Goal: Task Accomplishment & Management: Manage account settings

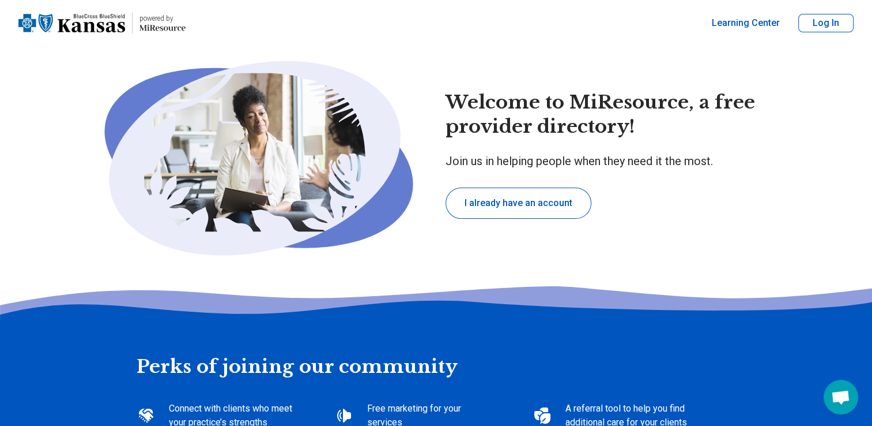
click at [812, 24] on button "Log In" at bounding box center [826, 23] width 55 height 18
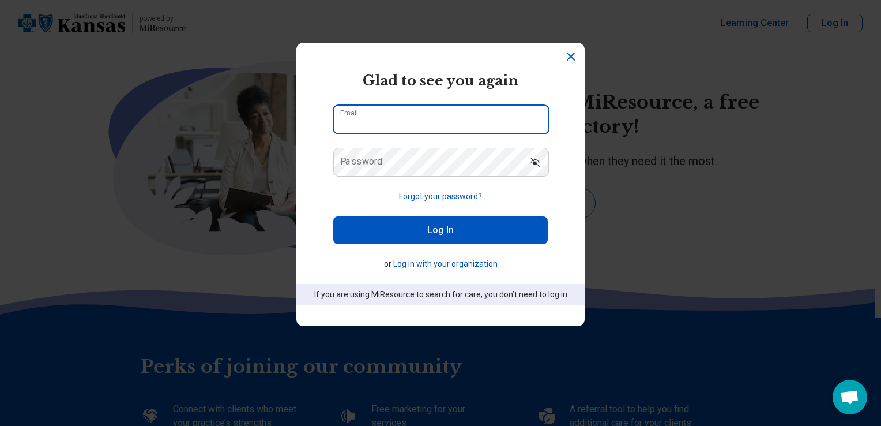
drag, startPoint x: 505, startPoint y: 110, endPoint x: 501, endPoint y: 115, distance: 6.6
click at [505, 110] on input "Email" at bounding box center [441, 120] width 215 height 28
type input "**********"
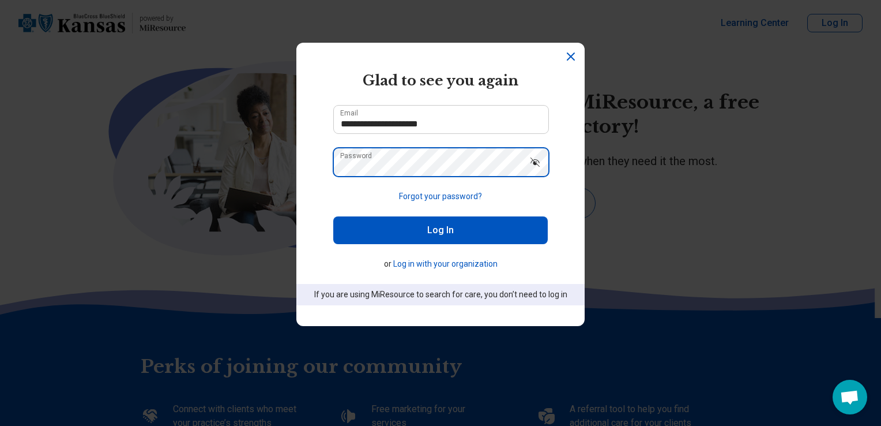
click at [333, 216] on button "Log In" at bounding box center [440, 230] width 215 height 28
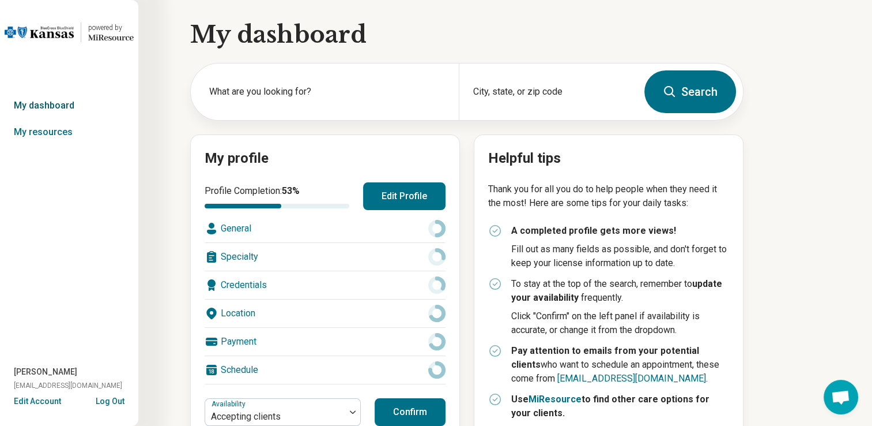
click at [58, 109] on link "My dashboard" at bounding box center [69, 105] width 138 height 27
click at [54, 105] on link "My dashboard" at bounding box center [69, 105] width 138 height 27
click at [53, 102] on link "My dashboard" at bounding box center [69, 105] width 138 height 27
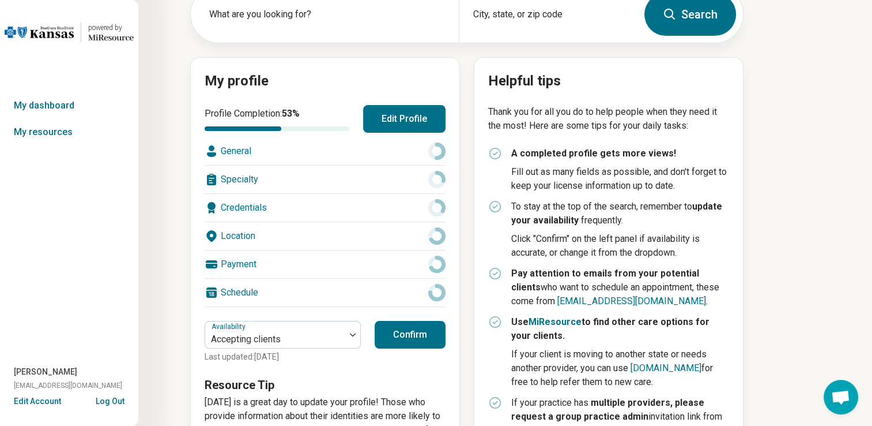
scroll to position [153, 0]
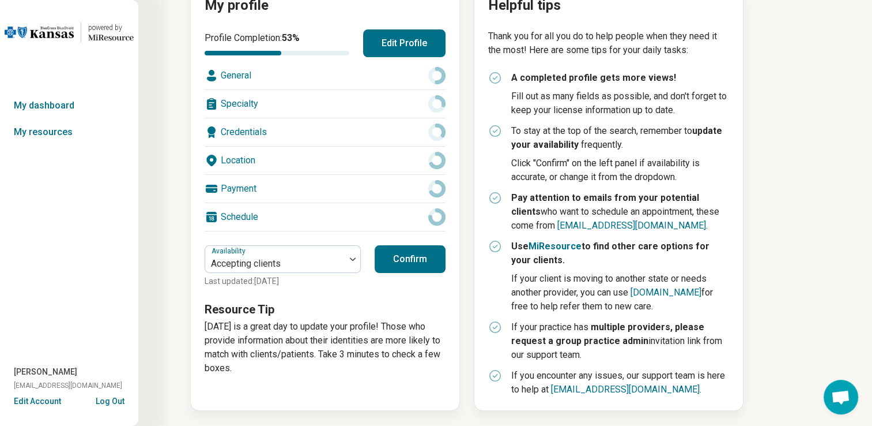
click at [431, 266] on button "Confirm" at bounding box center [410, 259] width 71 height 28
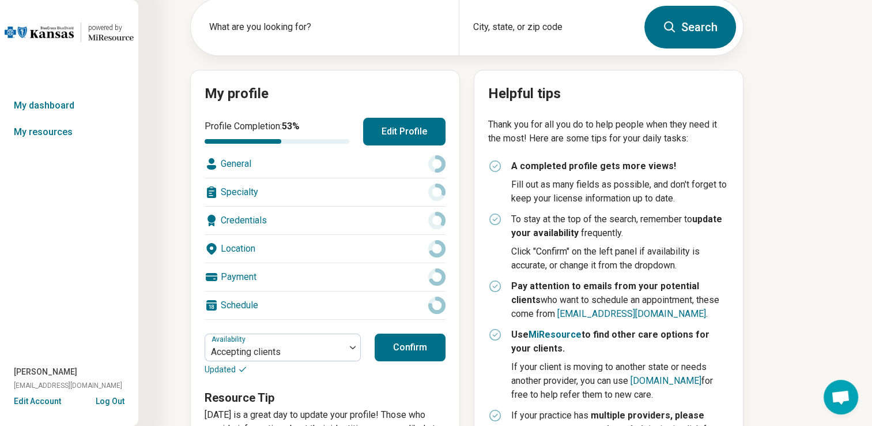
scroll to position [65, 0]
click at [300, 218] on div "Credentials" at bounding box center [325, 220] width 241 height 28
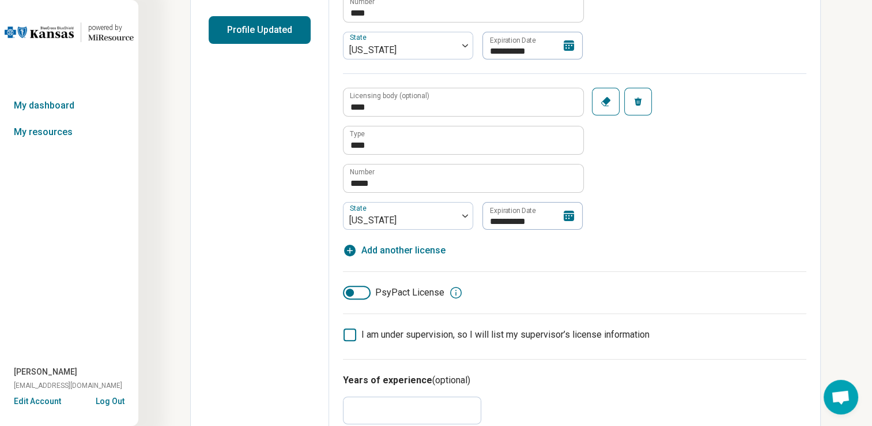
scroll to position [244, 0]
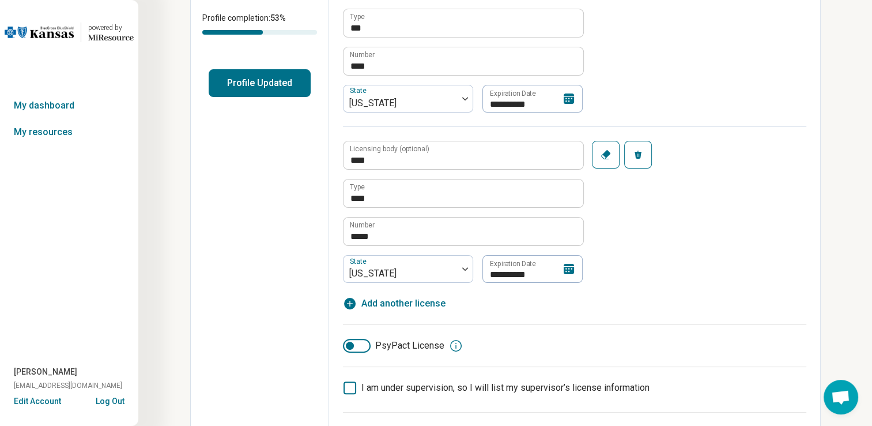
click at [565, 99] on icon at bounding box center [569, 98] width 10 height 10
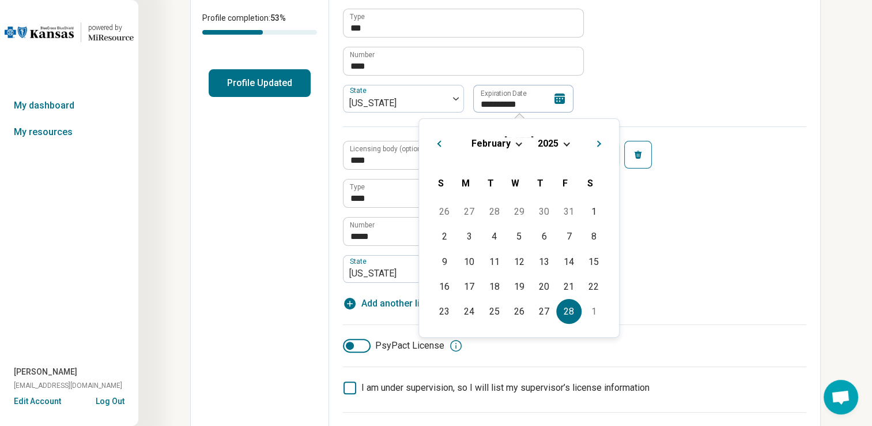
click at [568, 143] on div "[DATE]" at bounding box center [519, 143] width 182 height 12
click at [567, 144] on div "[DATE]" at bounding box center [519, 143] width 182 height 12
click at [566, 144] on span "Choose Date" at bounding box center [566, 143] width 6 height 6
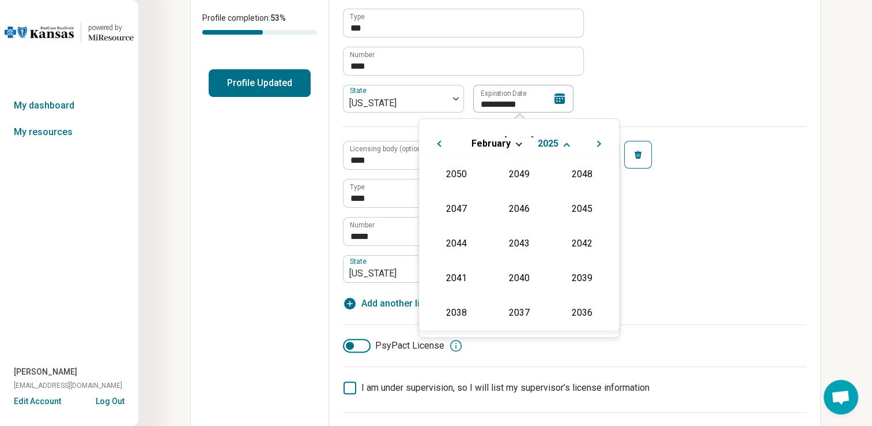
scroll to position [209, 0]
click at [581, 208] on div "2027" at bounding box center [582, 207] width 56 height 21
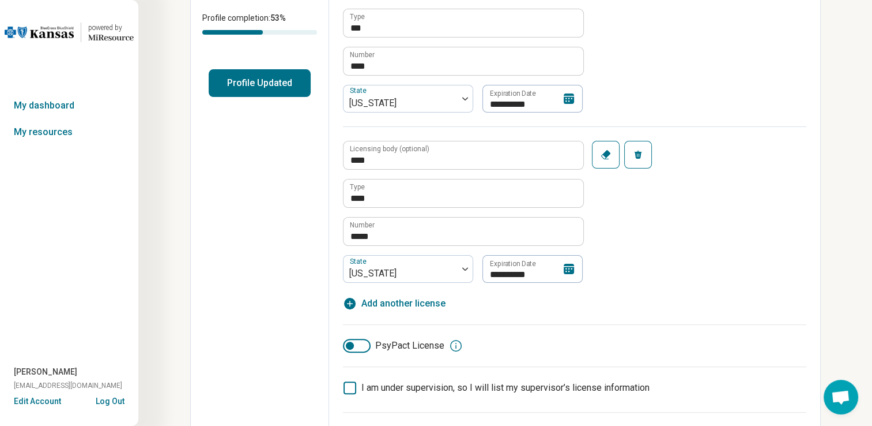
click at [699, 189] on div "**********" at bounding box center [575, 204] width 464 height 156
click at [573, 98] on icon at bounding box center [569, 98] width 10 height 10
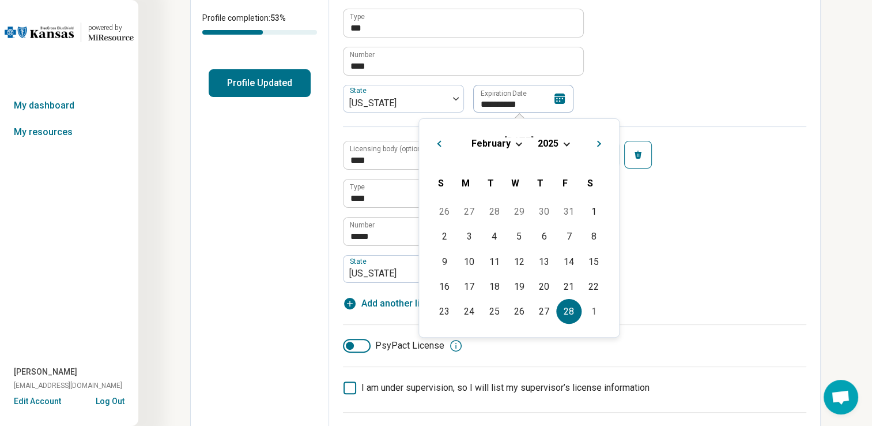
click at [566, 140] on div "[DATE]" at bounding box center [519, 143] width 182 height 12
click at [563, 146] on div "[DATE]" at bounding box center [519, 143] width 182 height 12
click at [558, 144] on div "[DATE]" at bounding box center [519, 143] width 182 height 12
click at [563, 142] on span "Choose Date" at bounding box center [566, 143] width 6 height 6
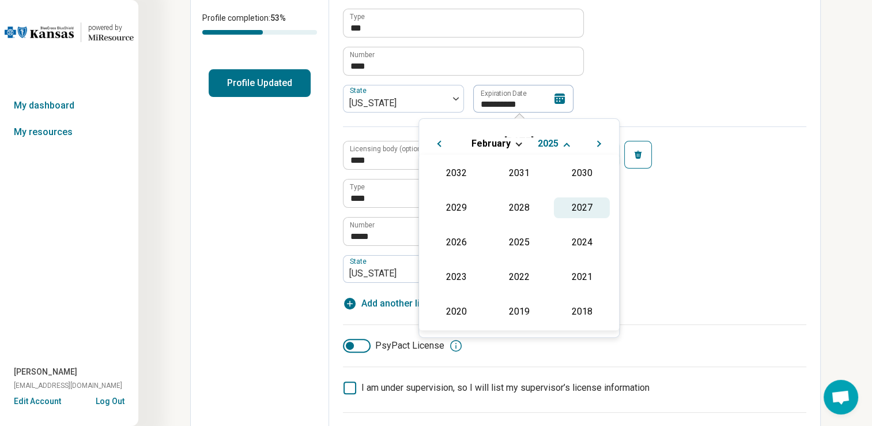
click at [570, 202] on div "2027" at bounding box center [582, 207] width 56 height 21
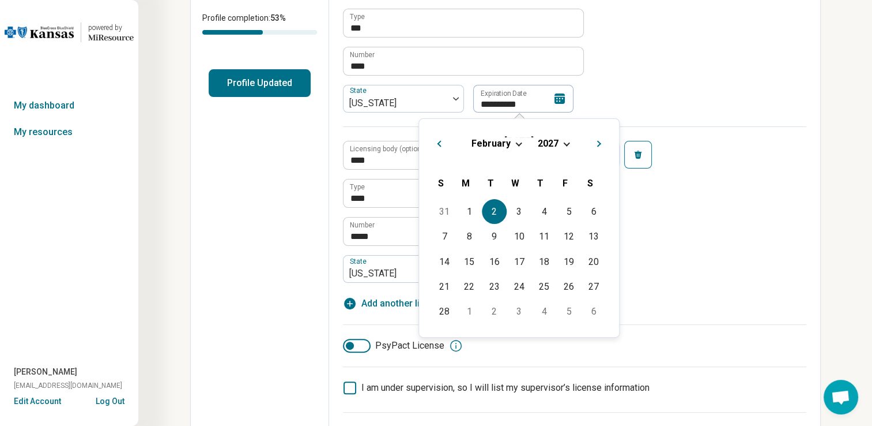
click at [491, 209] on div "2" at bounding box center [494, 211] width 25 height 25
type textarea "*"
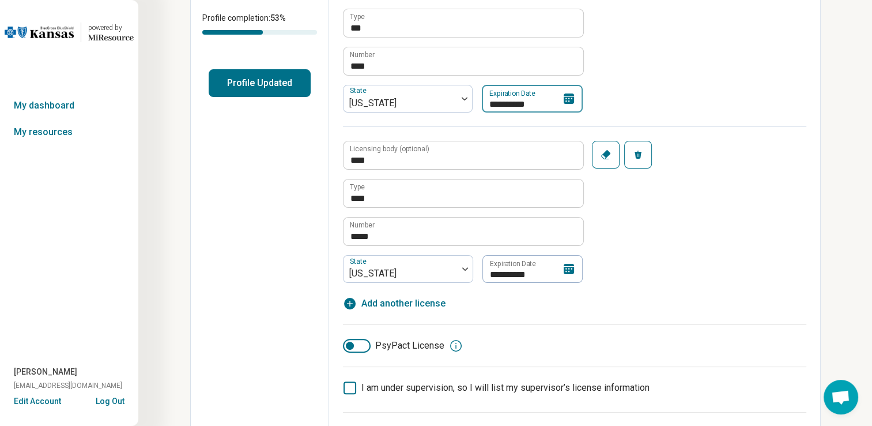
click at [501, 97] on input "**********" at bounding box center [532, 99] width 101 height 28
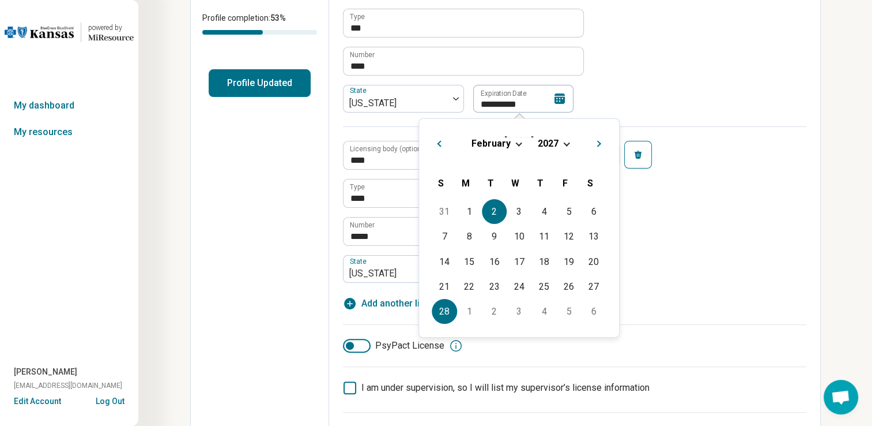
click at [443, 313] on div "28" at bounding box center [444, 311] width 25 height 25
type input "**********"
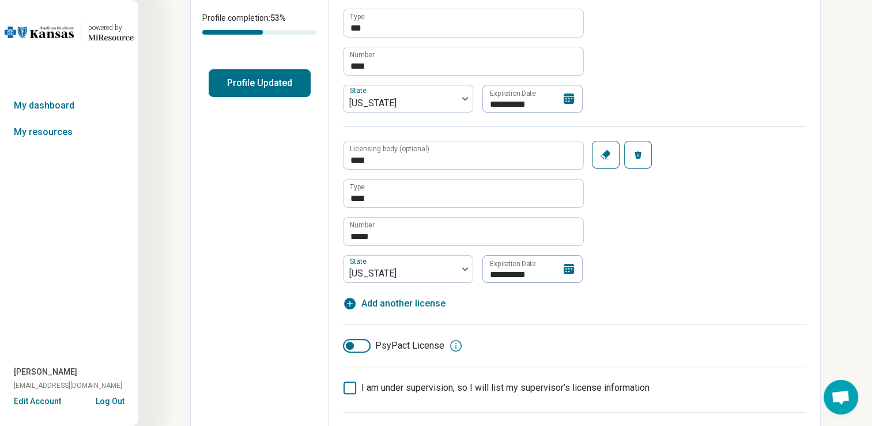
click at [671, 201] on div "**********" at bounding box center [575, 204] width 464 height 156
click at [566, 269] on icon at bounding box center [569, 269] width 14 height 14
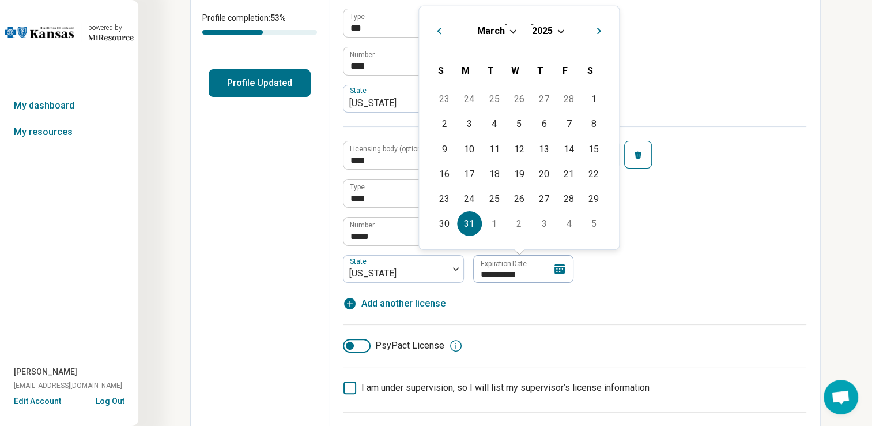
click at [561, 33] on div "[DATE]" at bounding box center [519, 30] width 182 height 12
click at [554, 28] on div "[DATE]" at bounding box center [519, 30] width 182 height 12
click at [558, 29] on span "Choose Date" at bounding box center [561, 30] width 6 height 6
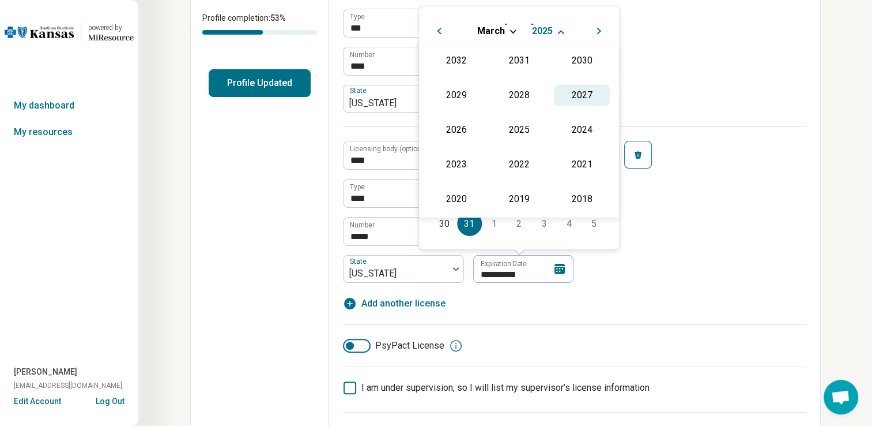
click at [584, 88] on div "2027" at bounding box center [582, 94] width 56 height 21
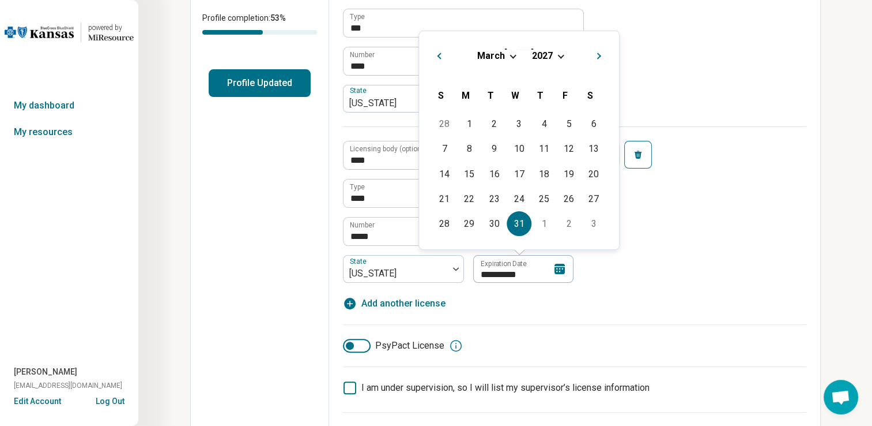
click at [521, 223] on div "31" at bounding box center [519, 223] width 25 height 25
type input "**********"
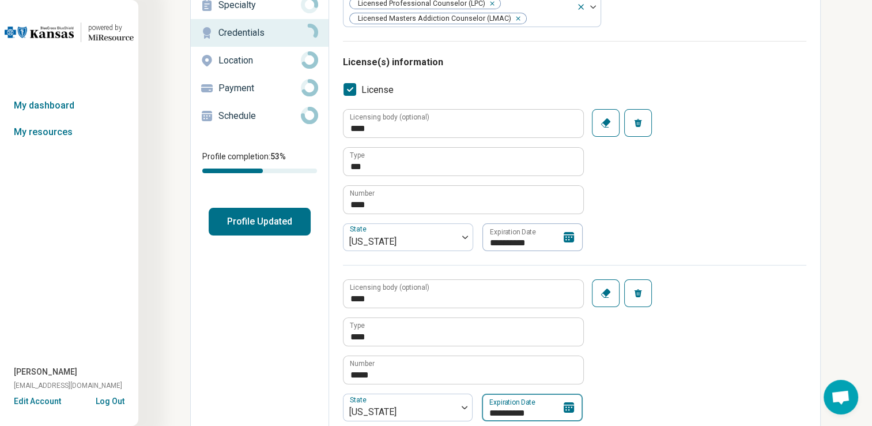
scroll to position [0, 0]
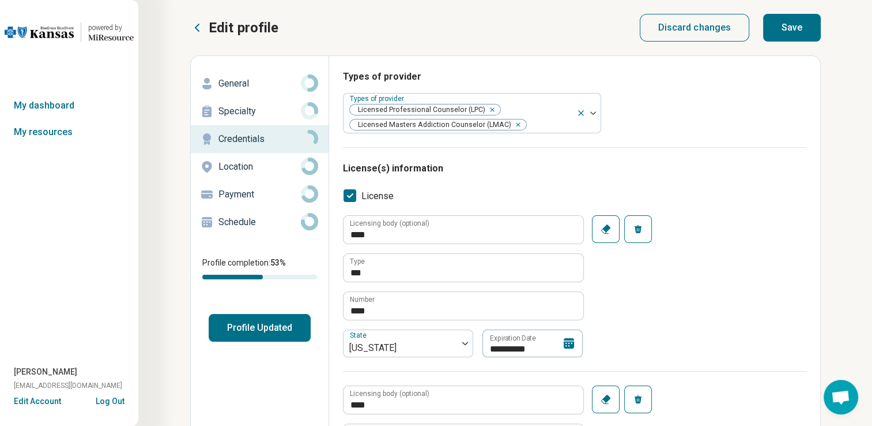
click at [783, 18] on button "Save" at bounding box center [792, 28] width 58 height 28
type textarea "*"
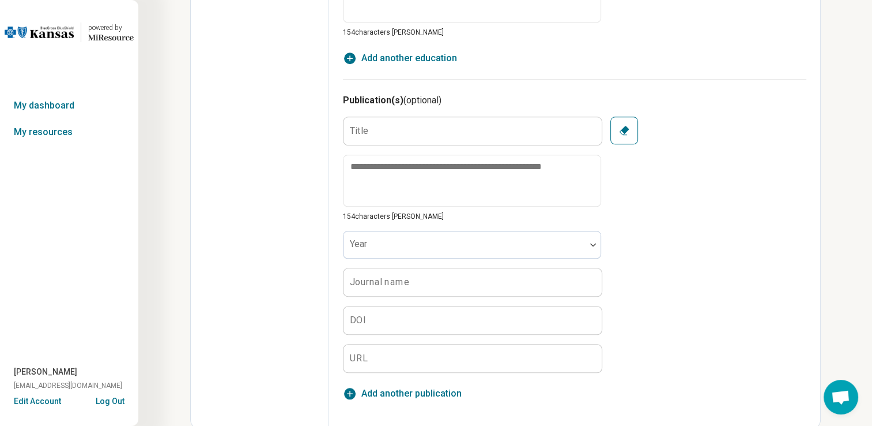
scroll to position [1137, 0]
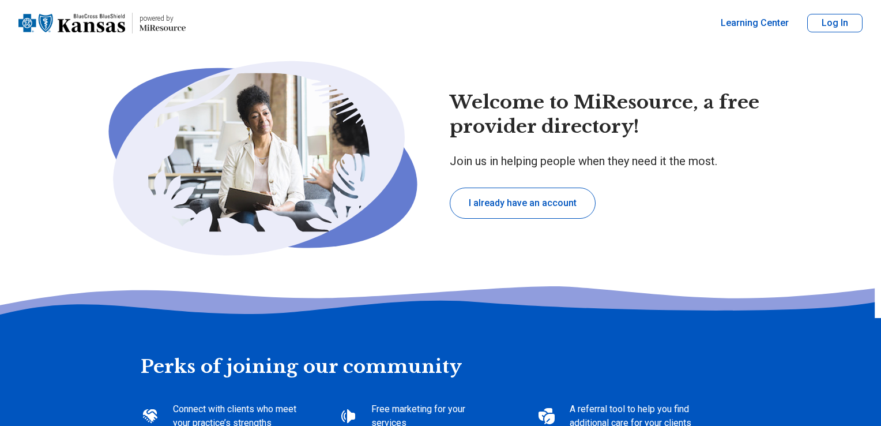
type textarea "*"
